Goal: Find specific page/section: Find specific page/section

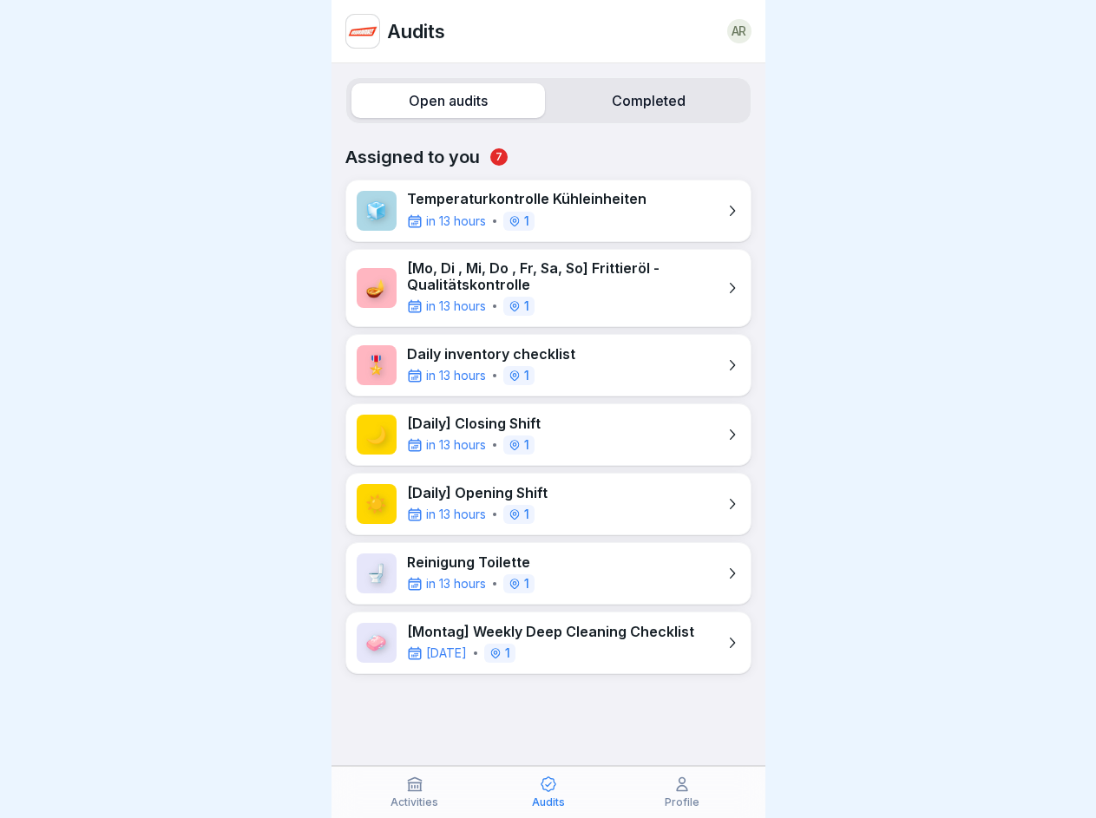
click at [444, 101] on label "Open audits" at bounding box center [447, 100] width 193 height 35
click at [637, 101] on label "Completed" at bounding box center [648, 100] width 193 height 35
click at [415, 792] on icon at bounding box center [414, 783] width 17 height 17
click at [548, 792] on icon at bounding box center [548, 783] width 17 height 17
click at [682, 792] on icon at bounding box center [681, 783] width 17 height 17
